Goal: Task Accomplishment & Management: Use online tool/utility

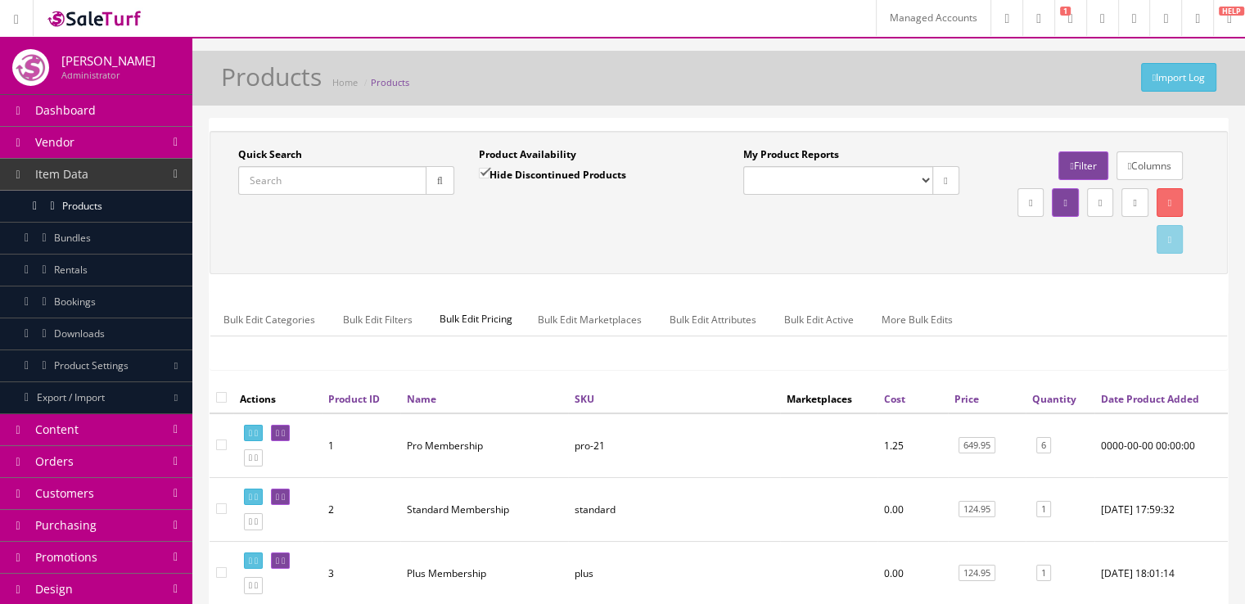
click at [905, 16] on link "Managed Accounts" at bounding box center [933, 18] width 115 height 36
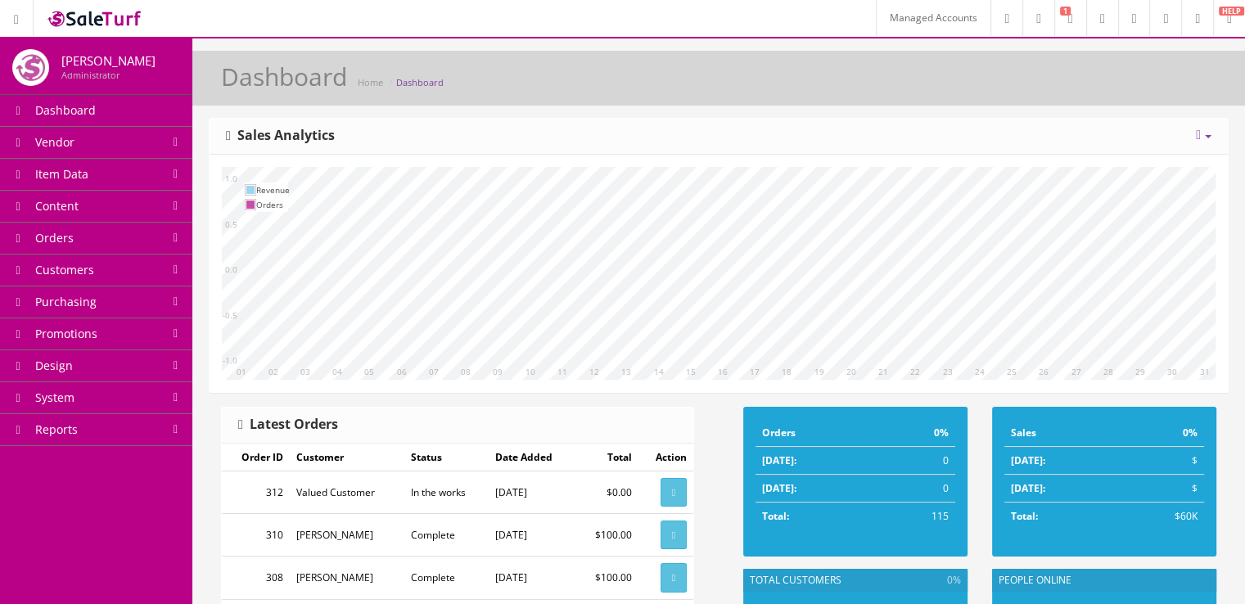
click at [876, 16] on link "Managed Accounts" at bounding box center [933, 18] width 115 height 36
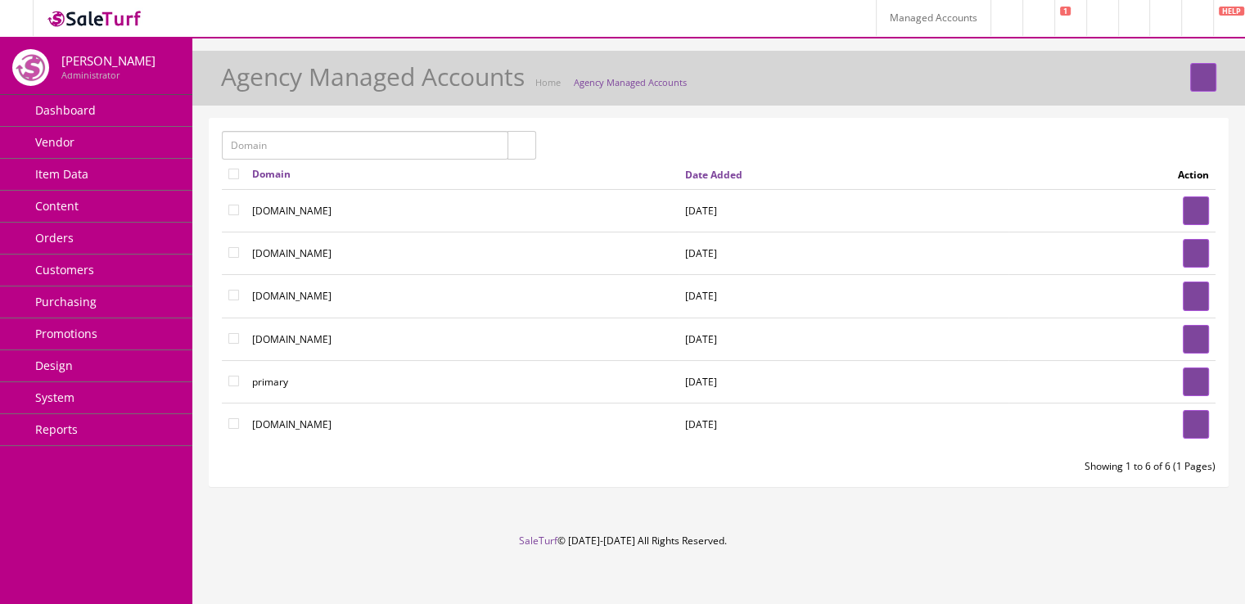
click at [133, 397] on link "System" at bounding box center [96, 398] width 192 height 32
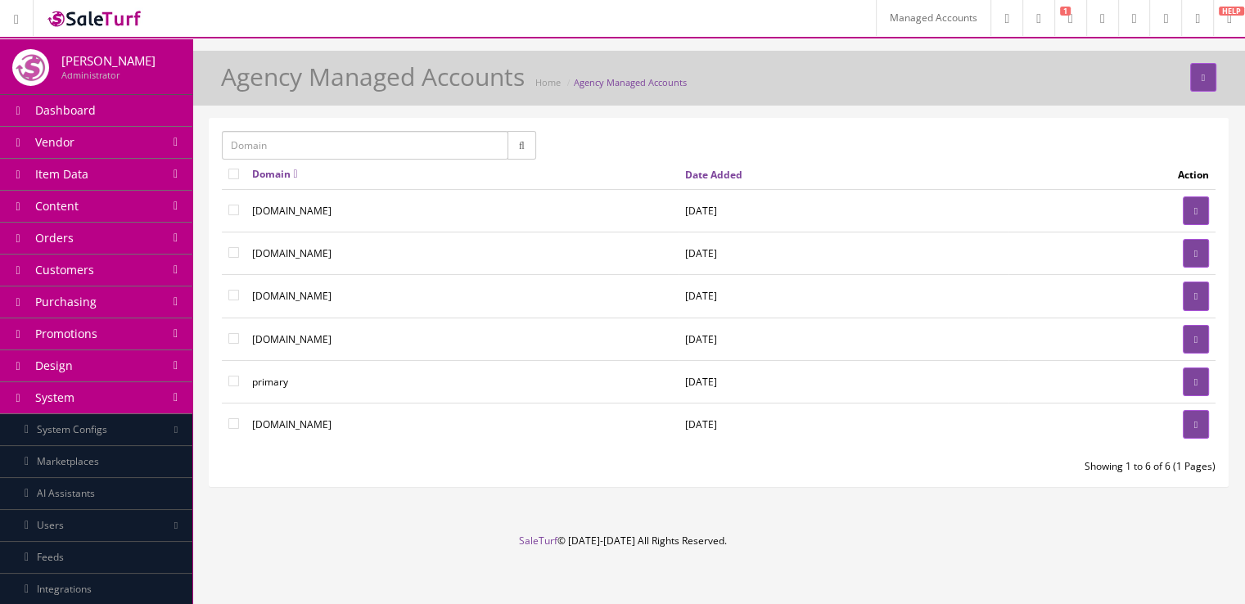
click at [128, 423] on link "System Configs" at bounding box center [96, 430] width 192 height 32
drag, startPoint x: 128, startPoint y: 423, endPoint x: 82, endPoint y: 430, distance: 46.3
click at [82, 430] on link "System Configs" at bounding box center [96, 430] width 192 height 32
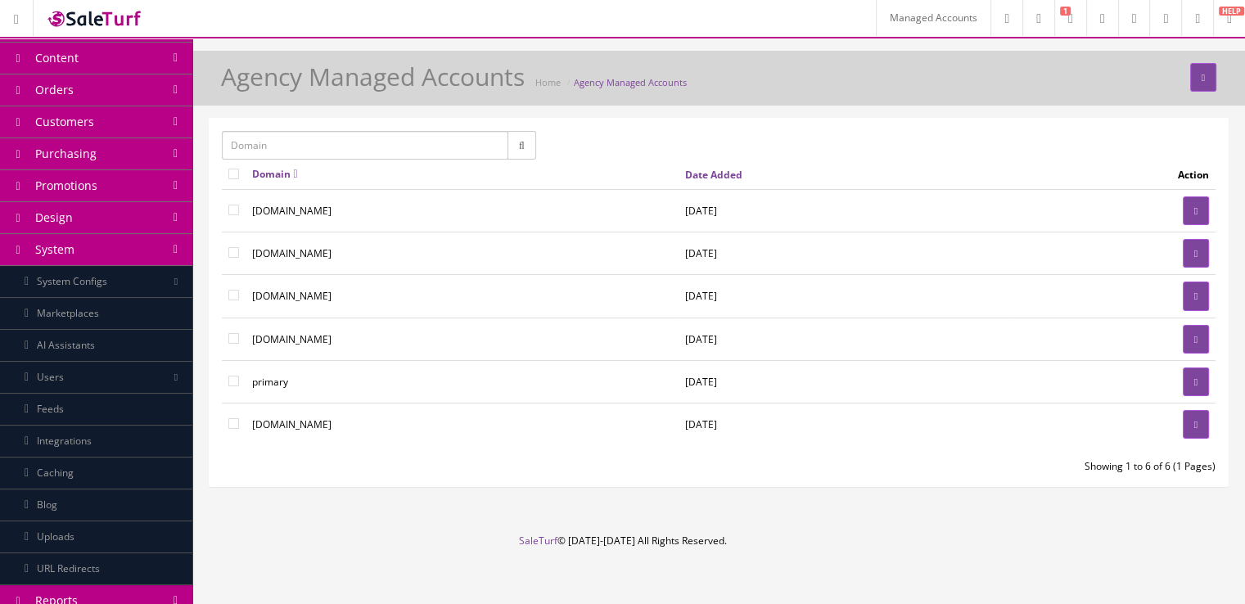
scroll to position [149, 0]
click at [113, 429] on link "Integrations" at bounding box center [96, 441] width 192 height 32
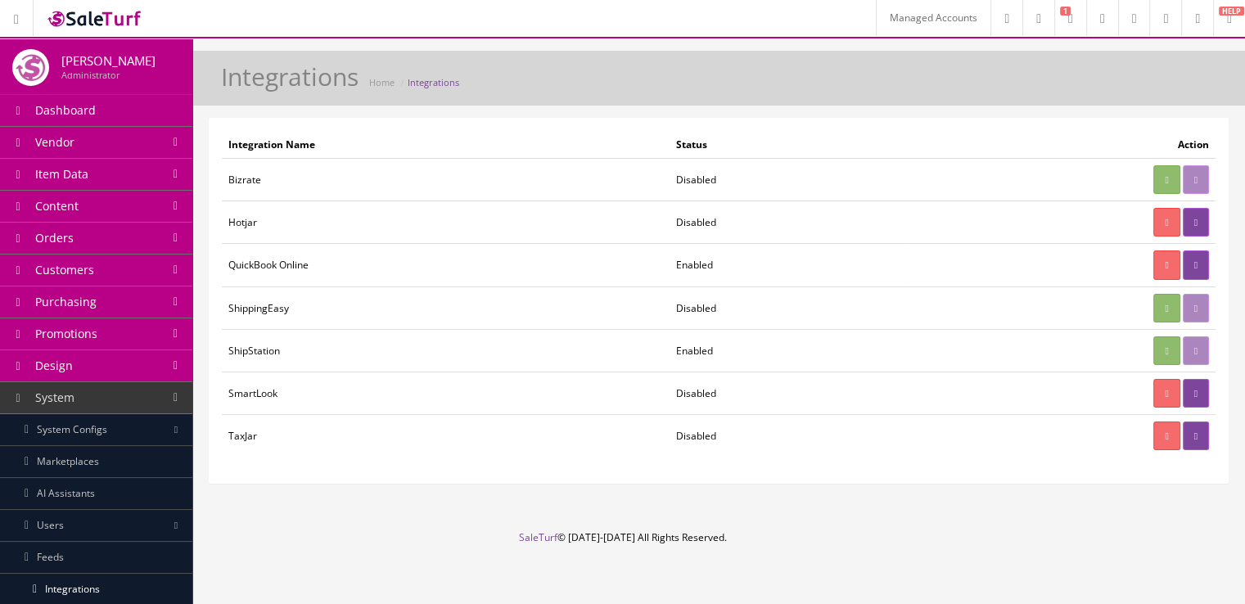
click at [876, 30] on link "Managed Accounts" at bounding box center [933, 18] width 115 height 36
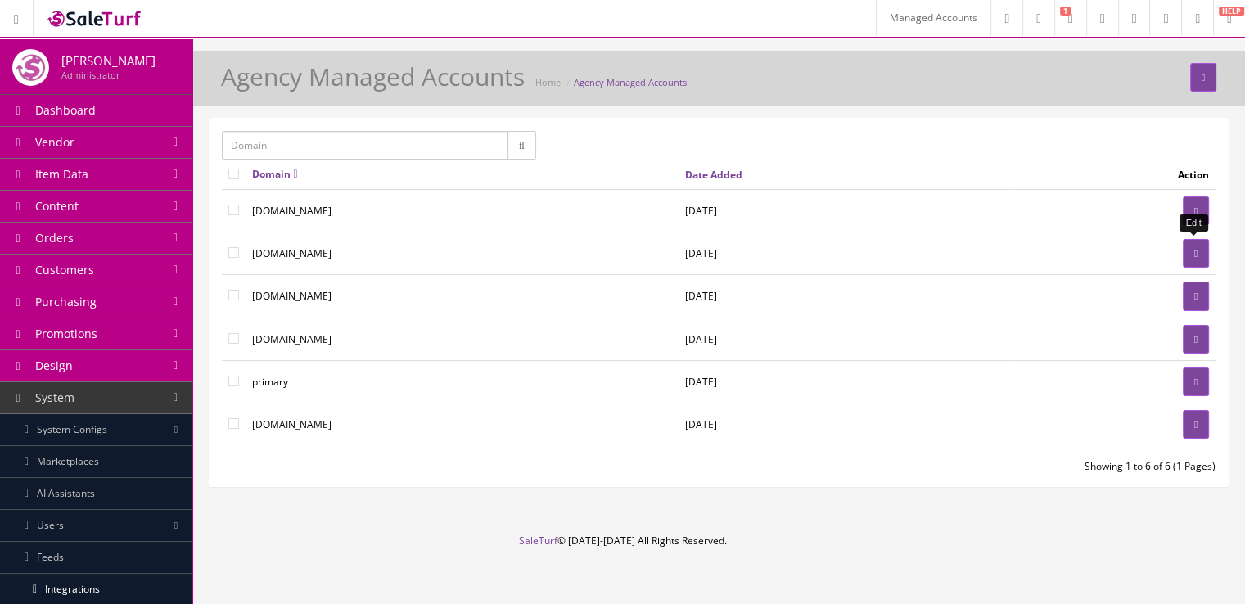
click at [1187, 257] on link at bounding box center [1196, 253] width 26 height 29
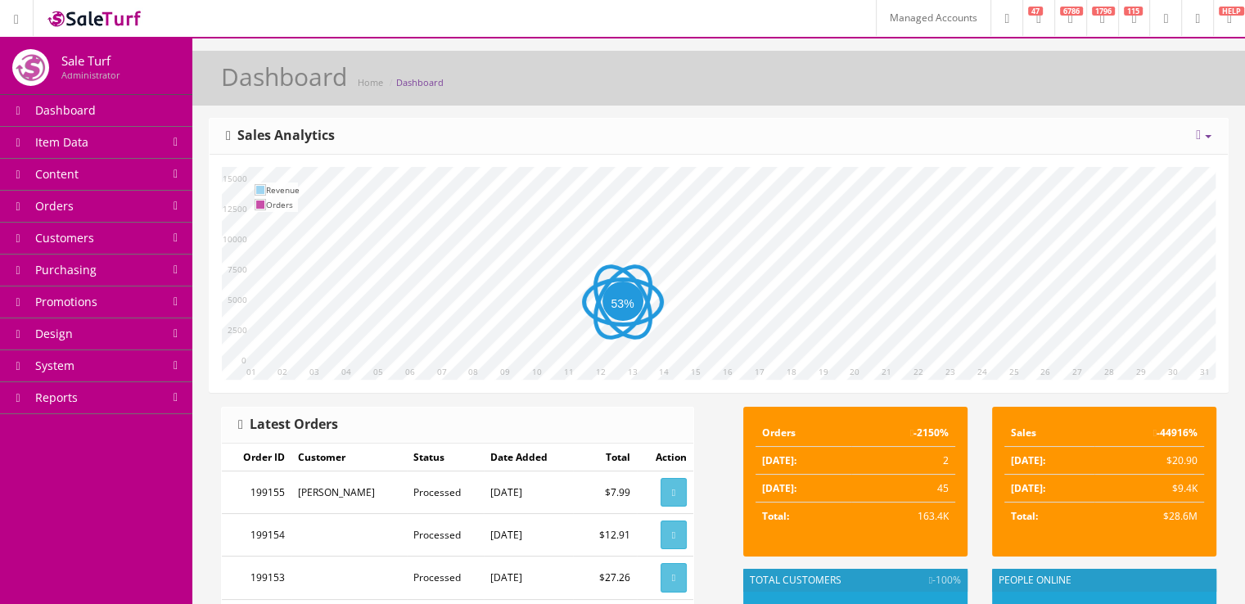
click at [110, 373] on link "System" at bounding box center [96, 366] width 192 height 32
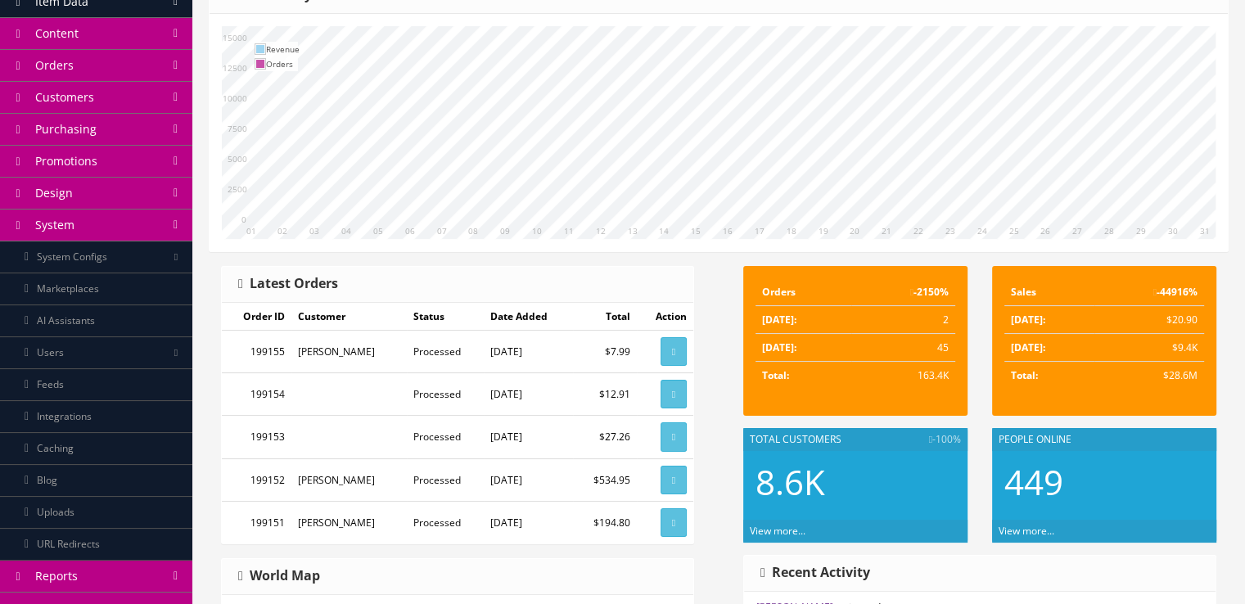
scroll to position [160, 0]
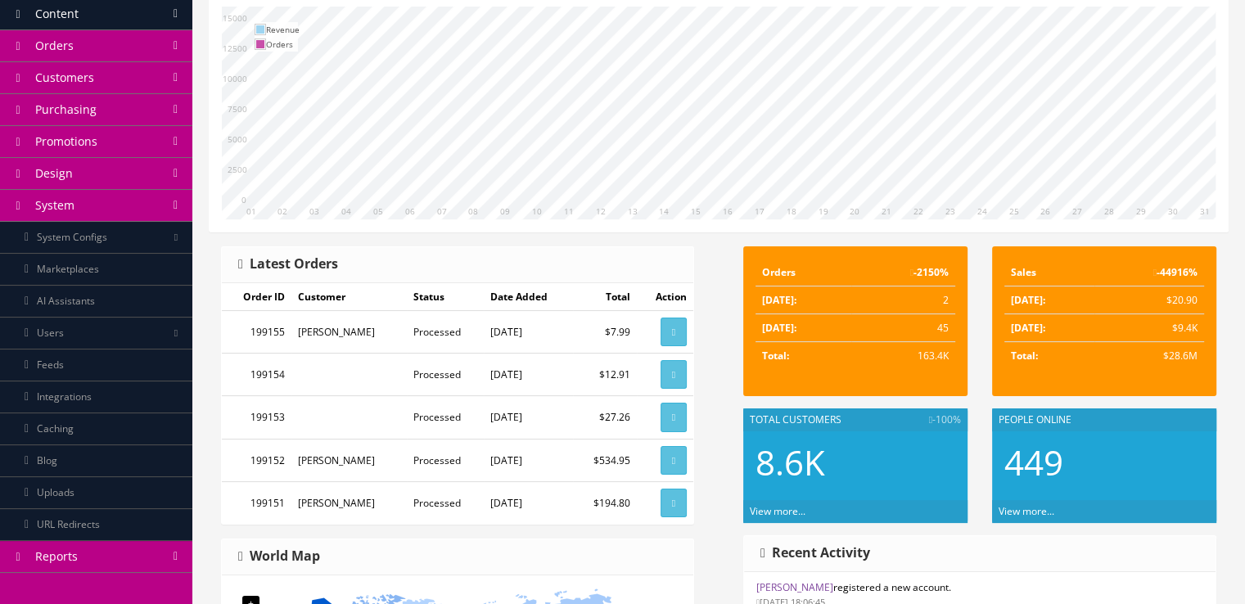
click at [149, 389] on link "Integrations" at bounding box center [96, 397] width 192 height 32
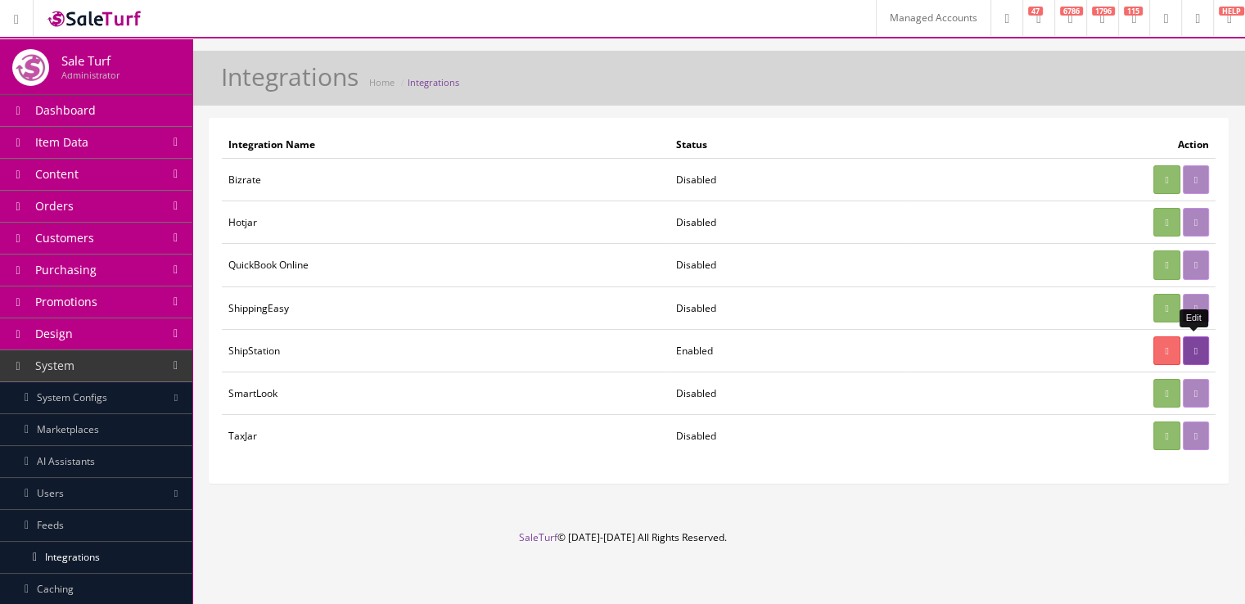
click at [1199, 351] on link at bounding box center [1196, 350] width 26 height 29
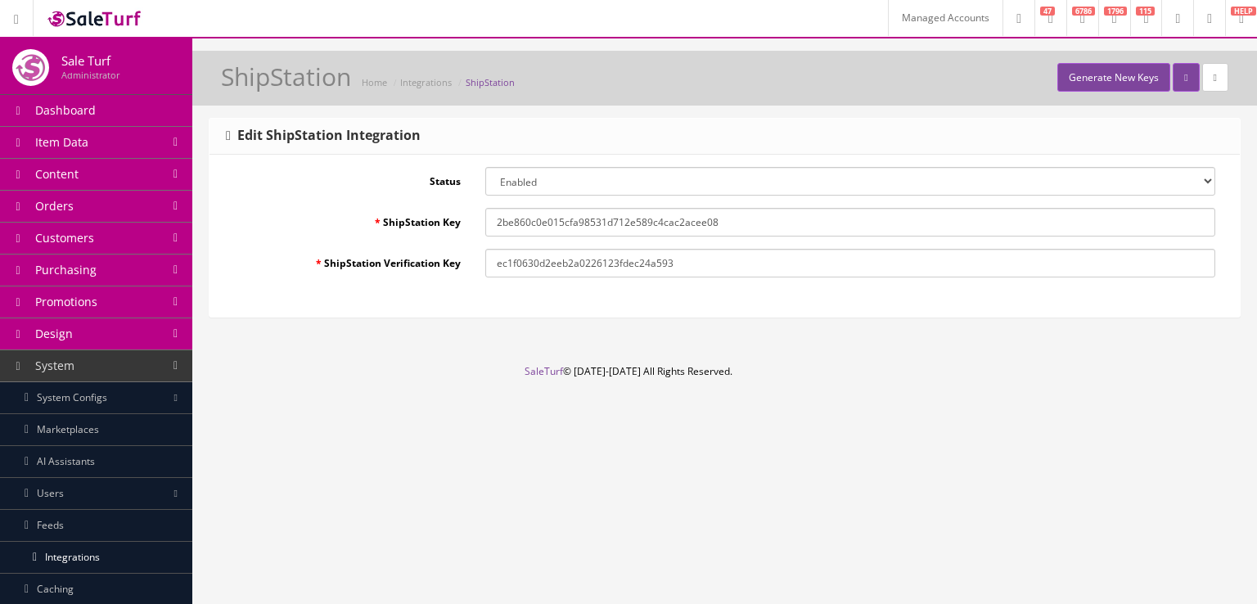
click at [670, 214] on input "2be860c0e015cfa98531d712e589c4cac2acee08" at bounding box center [850, 222] width 730 height 29
click at [594, 261] on input "ec1f0630d2eeb2a0226123fdec24a593" at bounding box center [850, 263] width 730 height 29
click at [452, 259] on label "ShipStation Verification Key" at bounding box center [347, 260] width 251 height 22
click at [485, 259] on input "ec1f0630d2eeb2a0226123fdec24a593" at bounding box center [850, 263] width 730 height 29
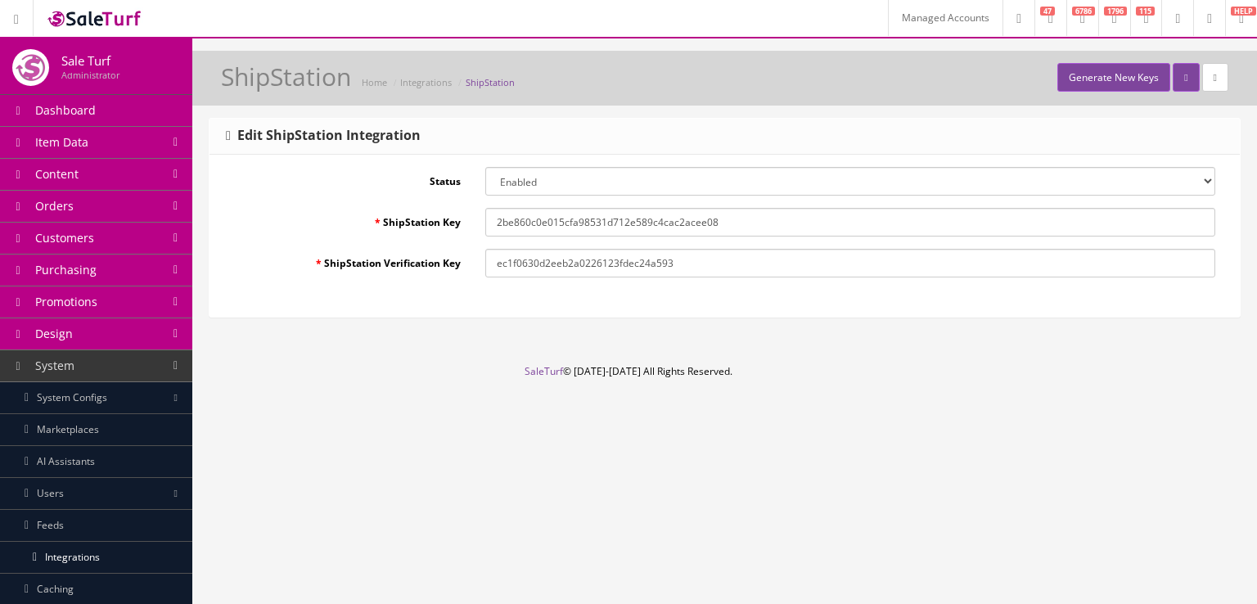
click at [435, 133] on div "Edit ShipStation Integration" at bounding box center [725, 137] width 1030 height 36
